Goal: Task Accomplishment & Management: Manage account settings

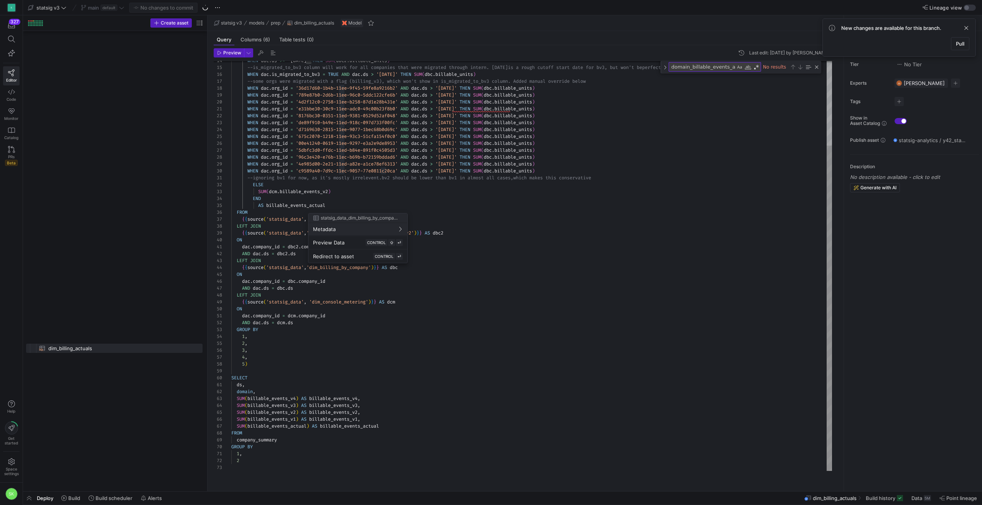
scroll to position [0, 7]
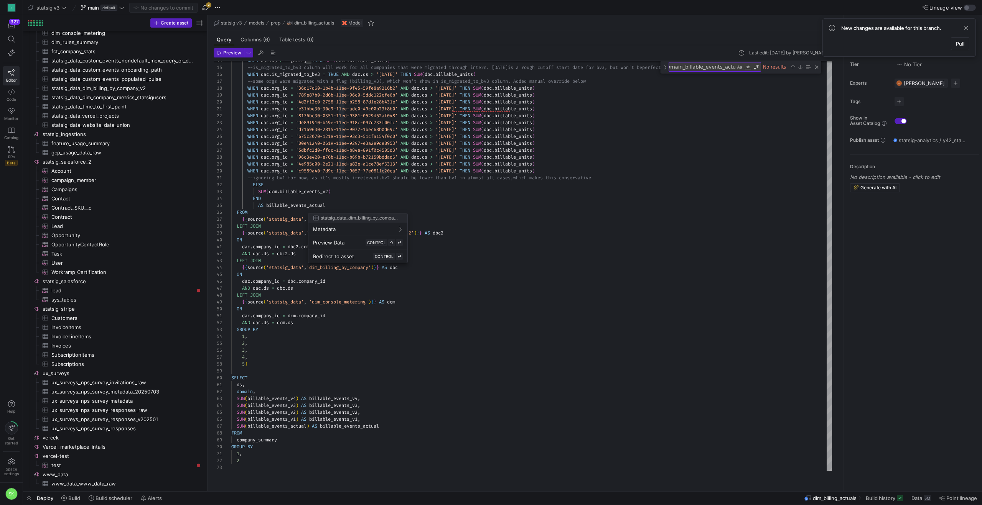
click at [133, 119] on div at bounding box center [491, 252] width 982 height 505
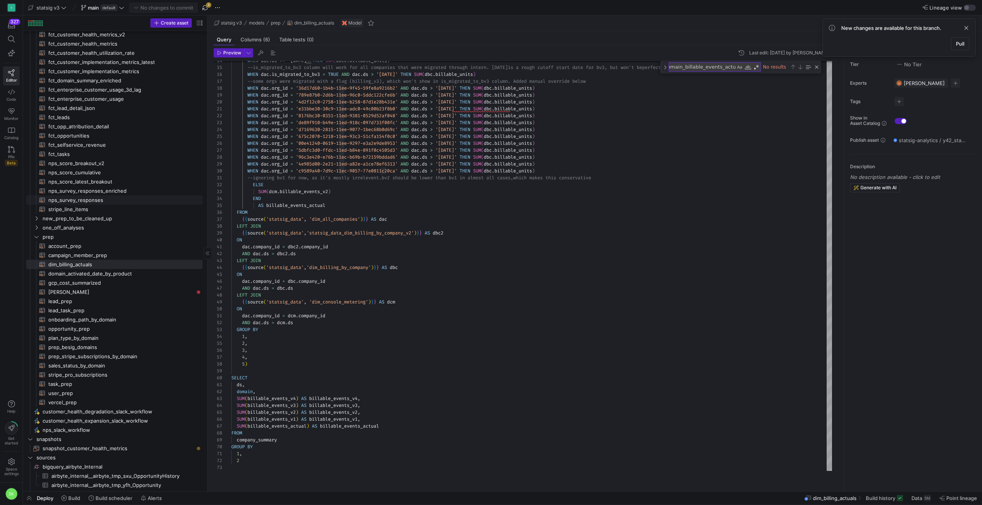
scroll to position [0, 0]
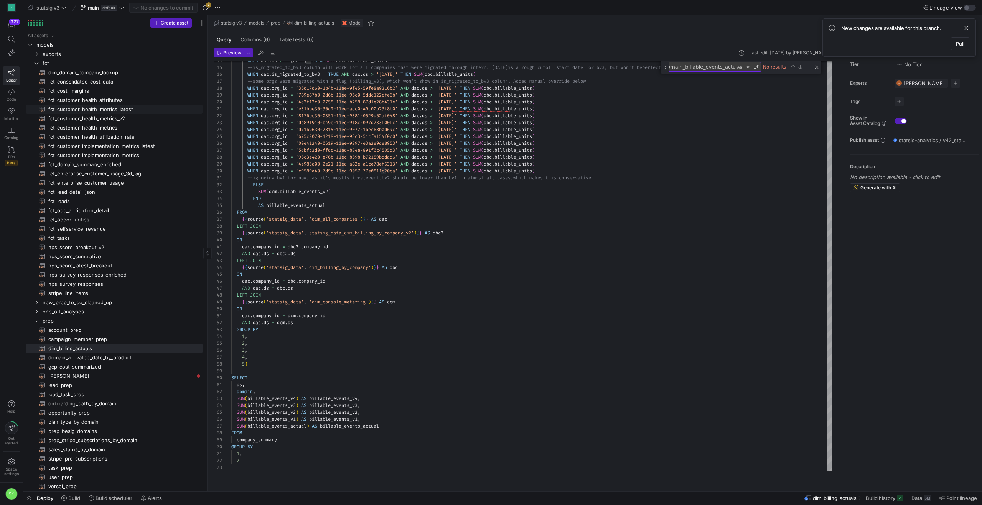
click at [110, 114] on span "fct_customer_health_metrics_latest​​​​​​​​​​" at bounding box center [120, 109] width 145 height 9
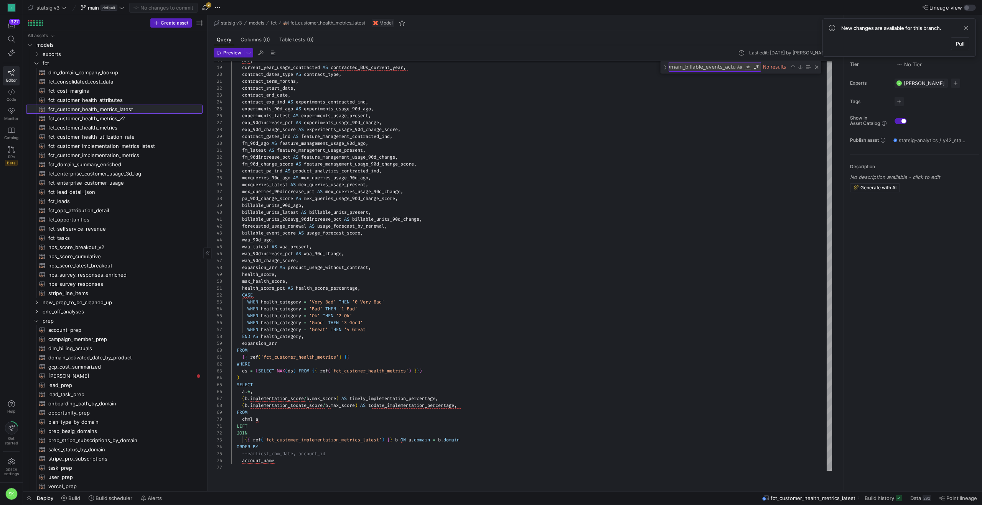
click at [126, 112] on span "fct_customer_health_metrics_latest​​​​​​​​​​" at bounding box center [120, 109] width 145 height 9
drag, startPoint x: 207, startPoint y: 113, endPoint x: 294, endPoint y: 137, distance: 90.7
click at [308, 142] on as-split "Create asset Drag here to set row groups Drag here to set column labels Group 1…" at bounding box center [502, 253] width 959 height 476
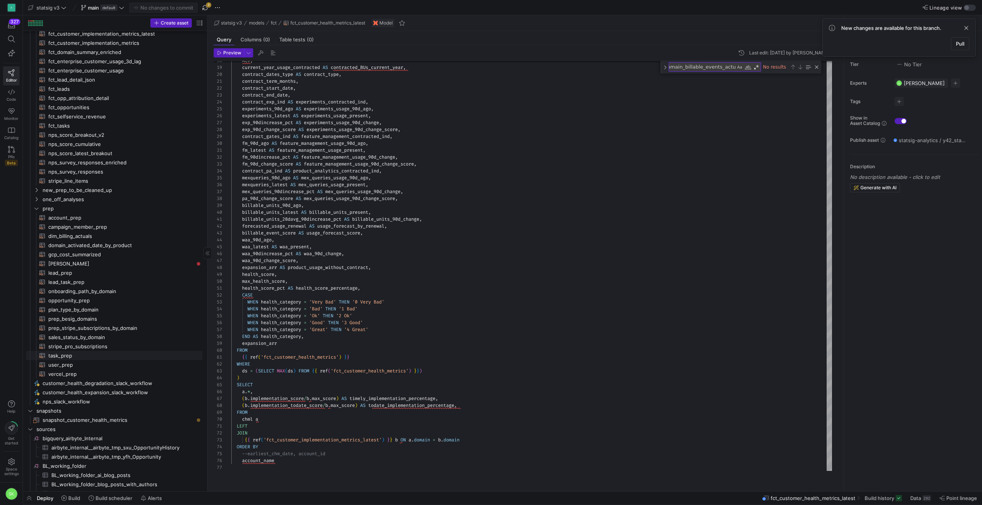
scroll to position [152, 0]
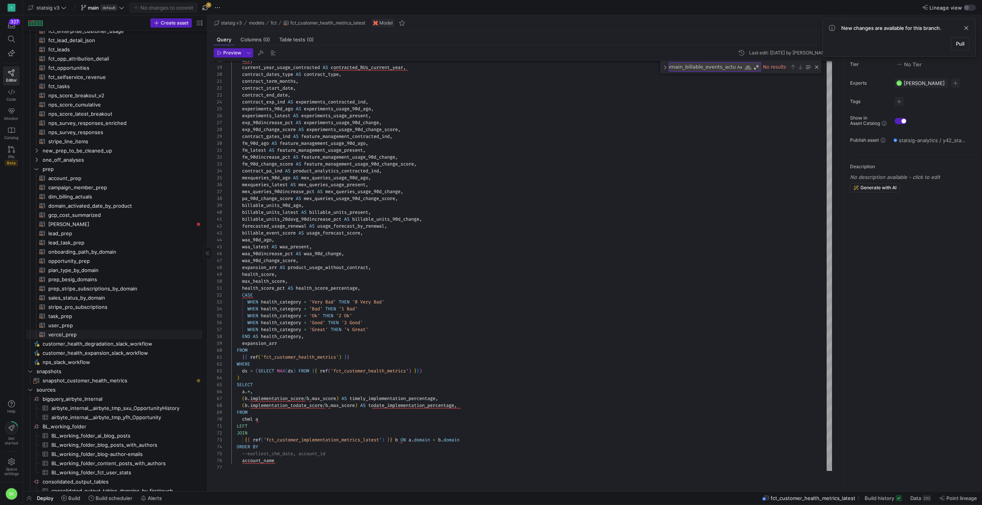
click at [89, 337] on span "vercel_prep​​​​​​​​​​" at bounding box center [120, 335] width 145 height 9
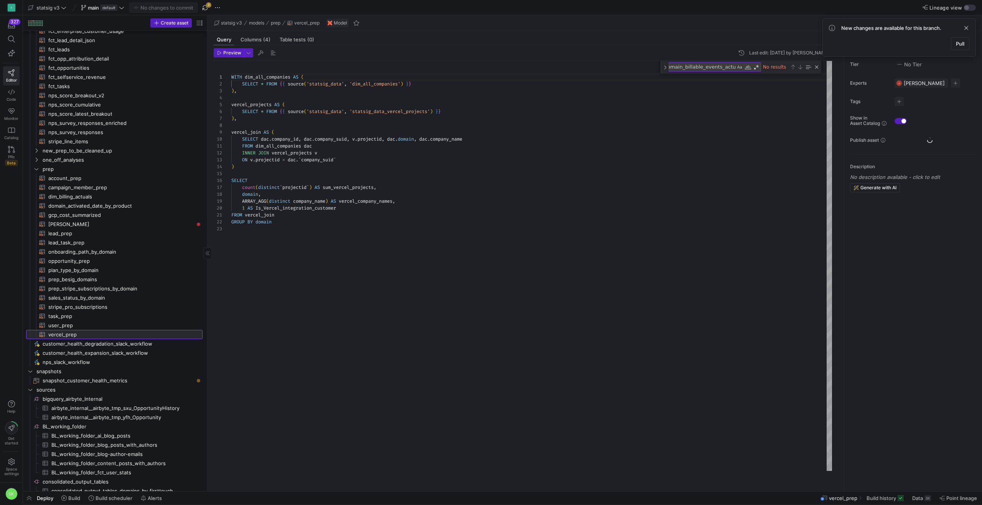
scroll to position [69, 0]
click at [411, 121] on div at bounding box center [491, 252] width 982 height 505
click at [411, 122] on div "WITH dim_all_companies AS ( SELECT * FROM { { source ( 'statsig_data' , 'dim_al…" at bounding box center [531, 266] width 601 height 410
drag, startPoint x: 452, startPoint y: 121, endPoint x: 242, endPoint y: 122, distance: 210.2
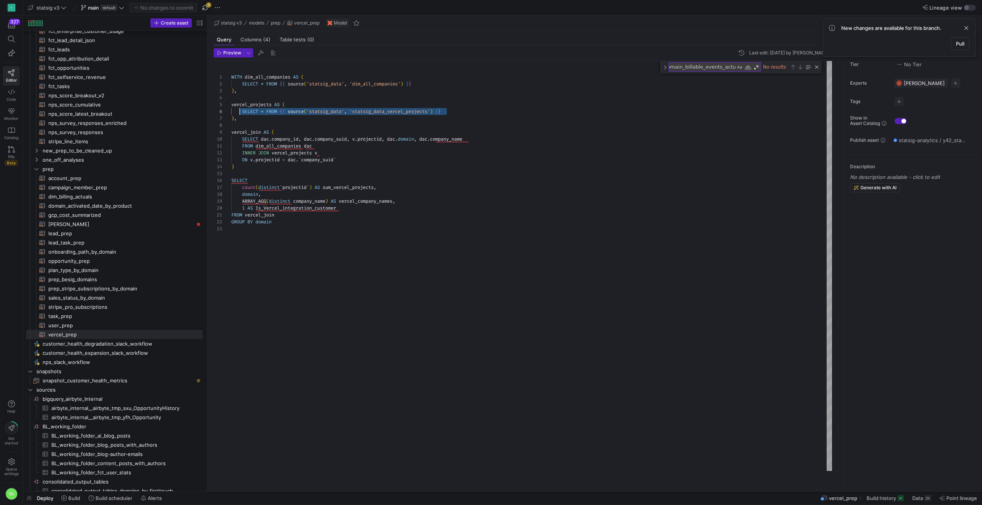
click at [242, 122] on div "WITH dim_all_companies AS ( SELECT * FROM { { source ( 'statsig_data' , 'dim_al…" at bounding box center [531, 266] width 601 height 410
click at [309, 128] on div "WITH dim_all_companies AS ( SELECT * FROM { { source ( 'statsig_data' , 'dim_al…" at bounding box center [531, 266] width 601 height 410
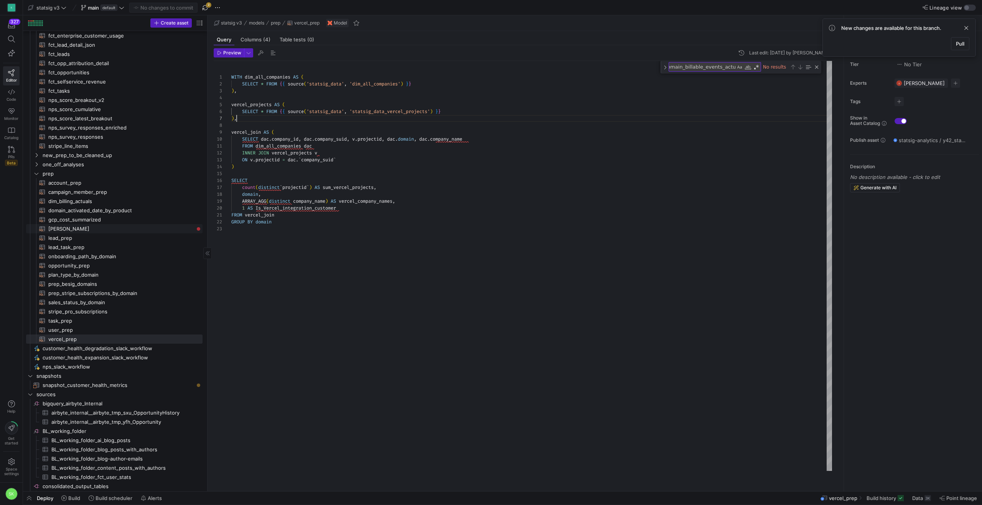
scroll to position [0, 0]
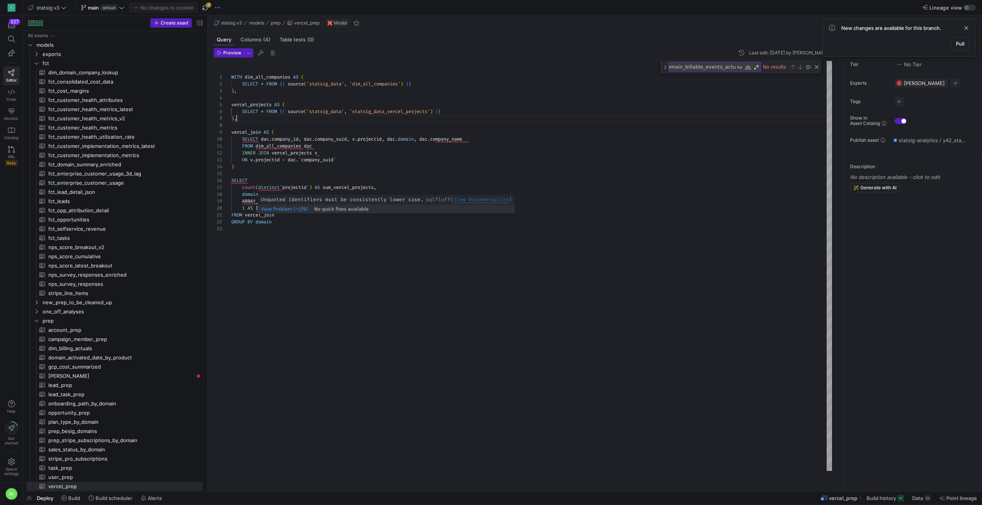
click at [292, 217] on div "WITH dim_all_companies AS ( SELECT * FROM { { source ( 'statsig_data' , 'dim_al…" at bounding box center [531, 266] width 601 height 410
type textarea "WITH dim_all_companies AS ( SELECT * FROM {{ source('statsig_data', 'dim_all_co…"
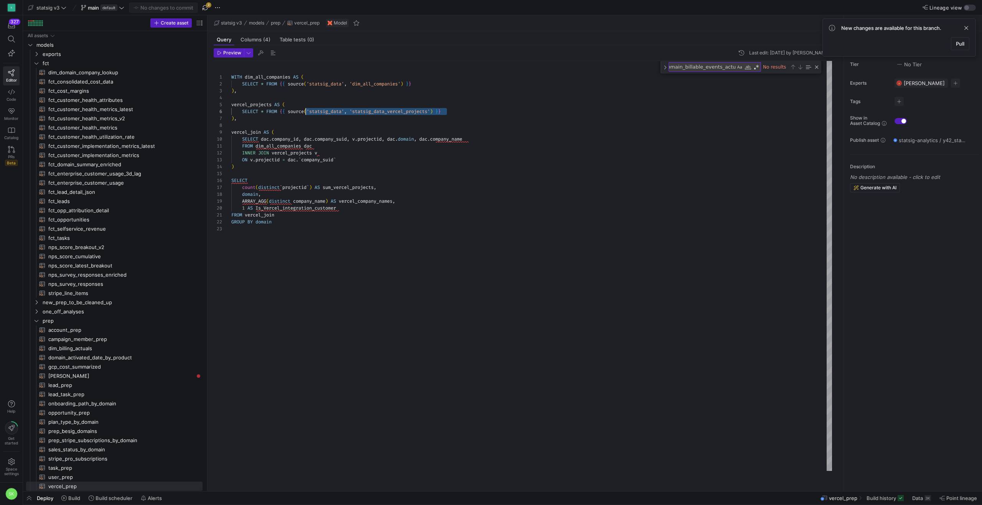
drag, startPoint x: 455, startPoint y: 123, endPoint x: 307, endPoint y: 120, distance: 148.1
click at [307, 120] on div "WITH dim_all_companies AS ( SELECT * FROM { { source ( 'statsig_data' , 'dim_al…" at bounding box center [531, 266] width 601 height 410
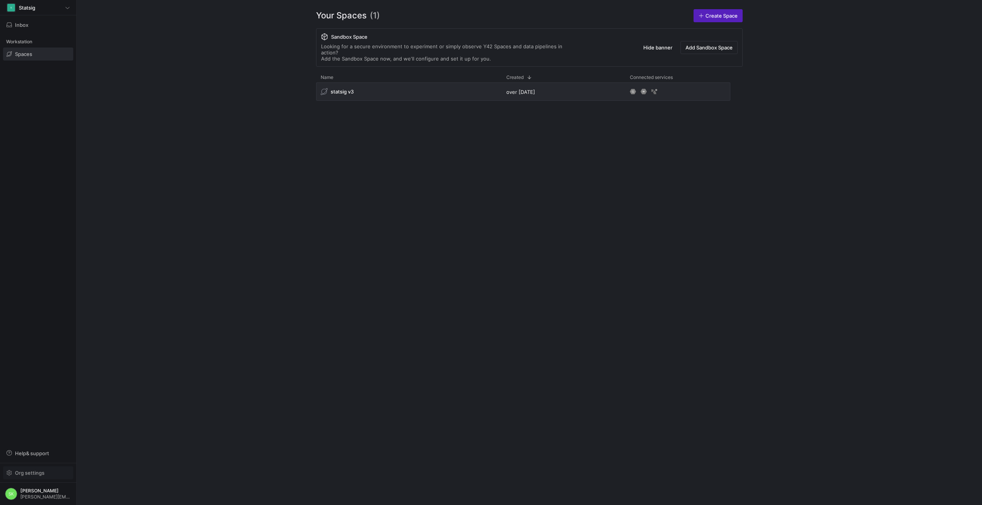
click at [21, 470] on span "Org settings" at bounding box center [30, 473] width 30 height 6
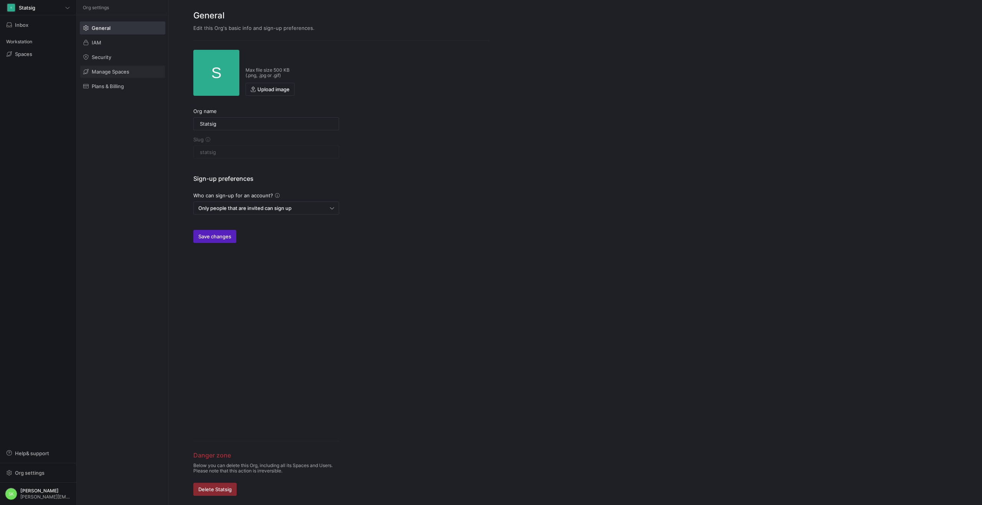
click at [129, 75] on span "Manage Spaces" at bounding box center [111, 72] width 38 height 6
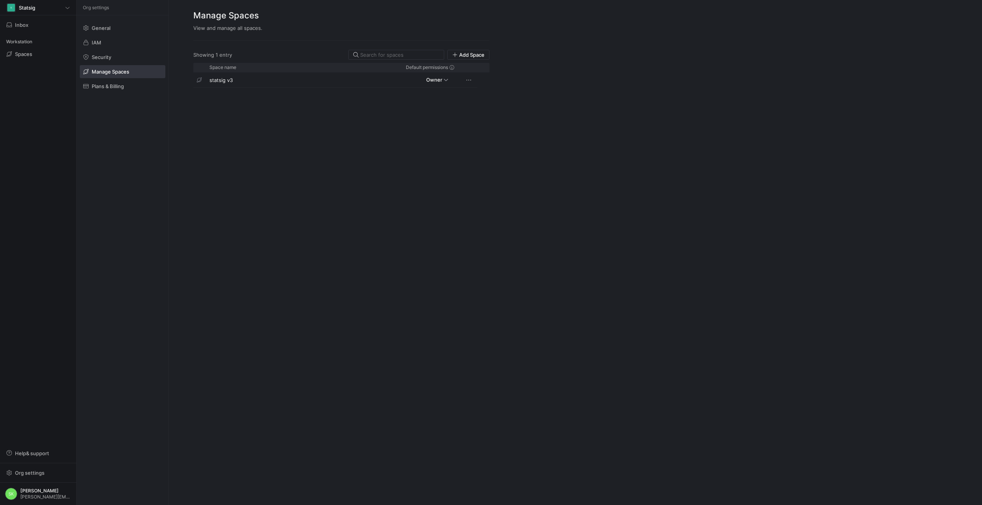
click at [109, 40] on div "General IAM Security Manage Spaces Plans & Billing" at bounding box center [123, 57] width 92 height 84
click at [111, 46] on span at bounding box center [122, 42] width 85 height 12
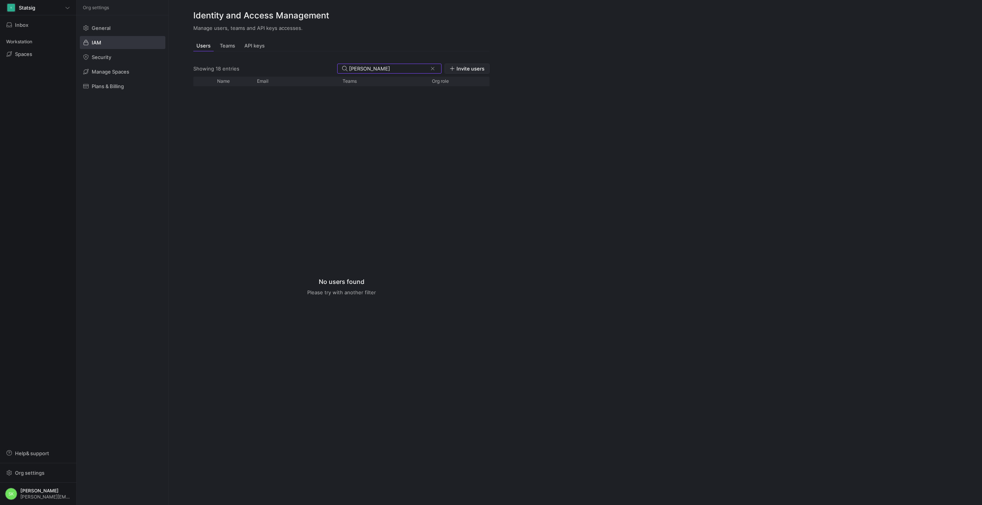
type input "kenny"
click at [464, 72] on span "Invite users" at bounding box center [470, 69] width 28 height 6
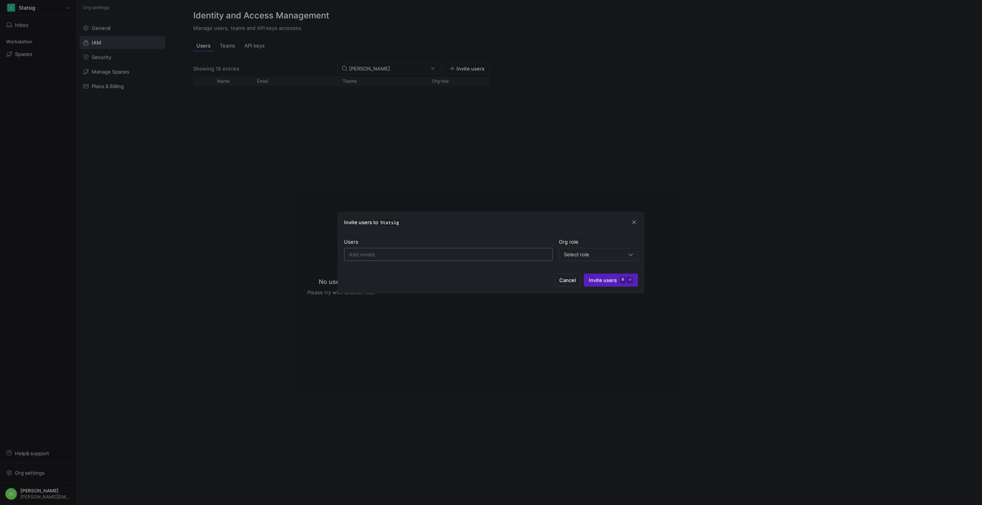
click at [399, 258] on div at bounding box center [448, 255] width 199 height 12
click at [400, 254] on input at bounding box center [448, 255] width 199 height 6
type input "kenny@statsig.com"
click at [618, 253] on div "Select role" at bounding box center [596, 250] width 65 height 6
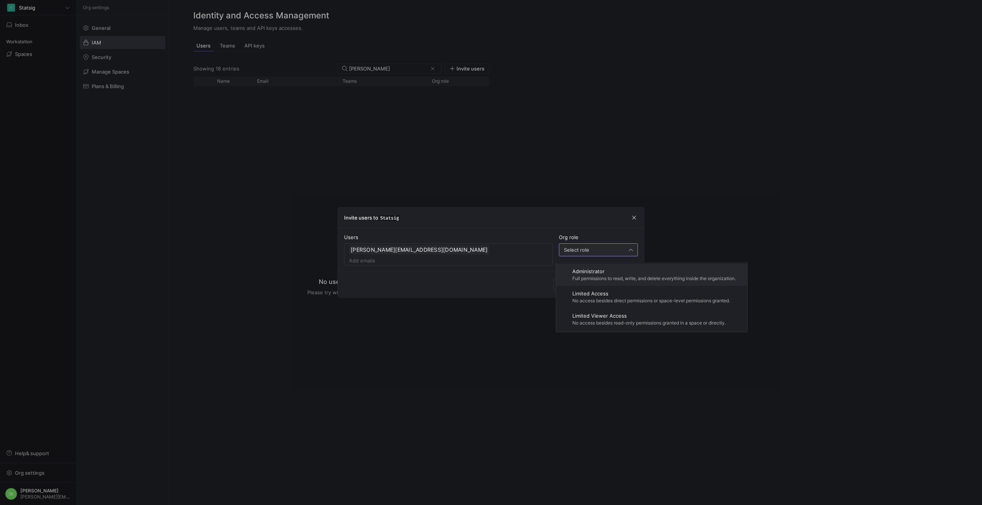
click at [614, 275] on span "Administrator" at bounding box center [653, 271] width 163 height 6
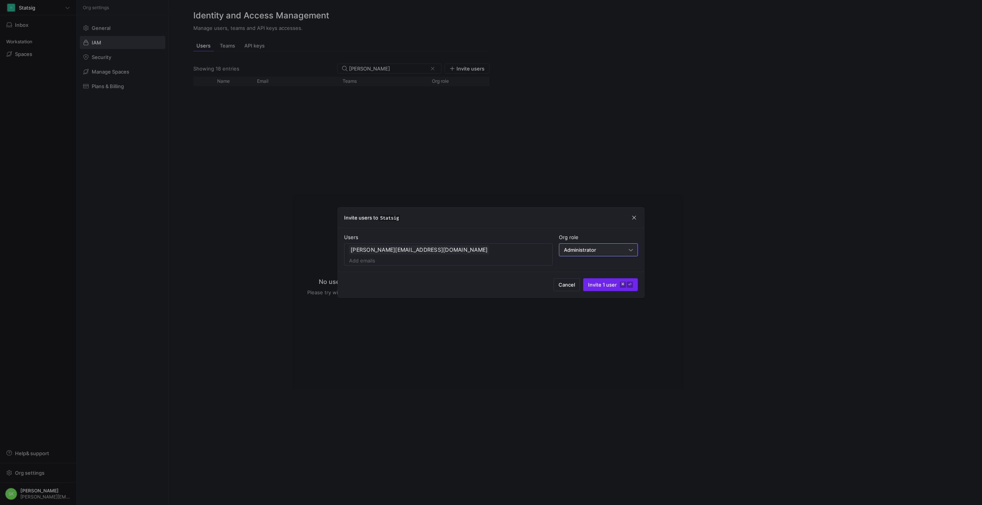
click at [588, 288] on span "Invite 1 user ⌘ ⏎" at bounding box center [610, 285] width 45 height 6
